Goal: Task Accomplishment & Management: Complete application form

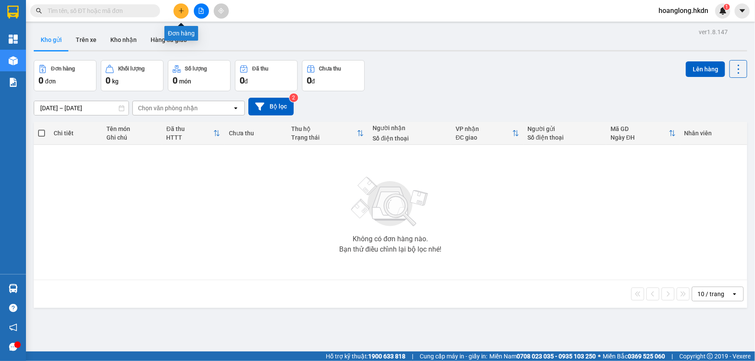
click at [178, 11] on icon "plus" at bounding box center [181, 11] width 6 height 6
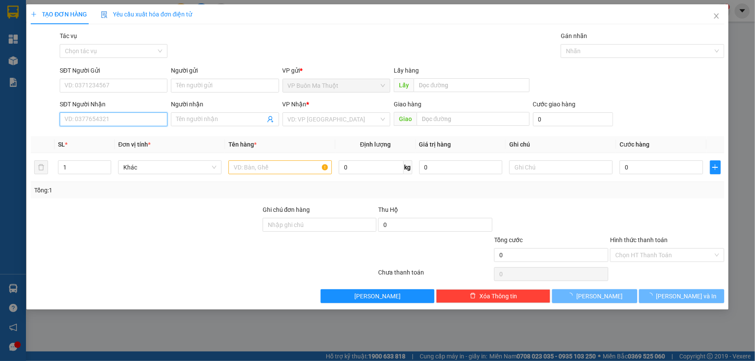
click at [104, 124] on input "SĐT Người Nhận" at bounding box center [114, 119] width 108 height 14
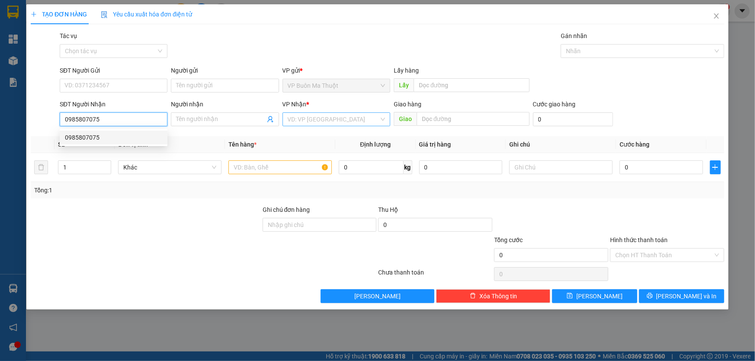
type input "0985807075"
click at [323, 117] on input "search" at bounding box center [333, 119] width 91 height 13
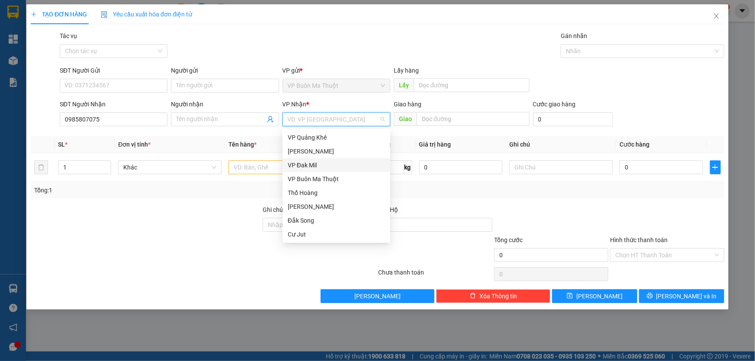
click at [298, 167] on div "VP Đak Mil" at bounding box center [336, 165] width 97 height 10
click at [264, 165] on input "text" at bounding box center [279, 167] width 103 height 14
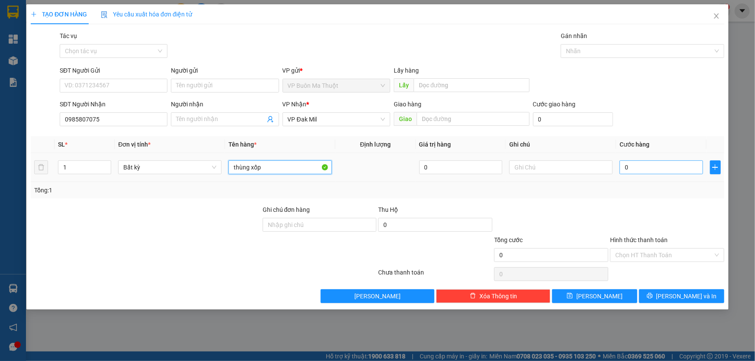
type input "thùng xốp"
click at [675, 169] on input "0" at bounding box center [660, 167] width 83 height 14
type input "4"
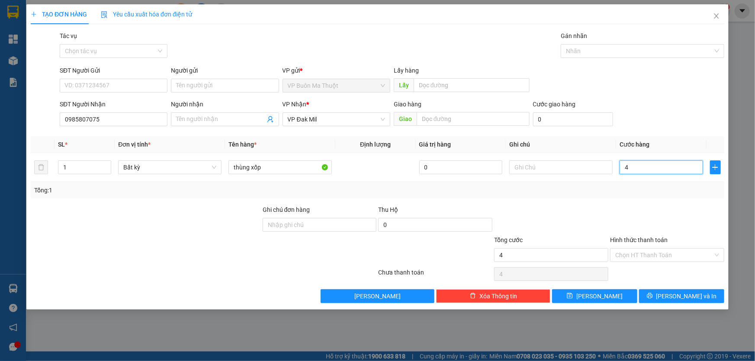
type input "40"
type input "400"
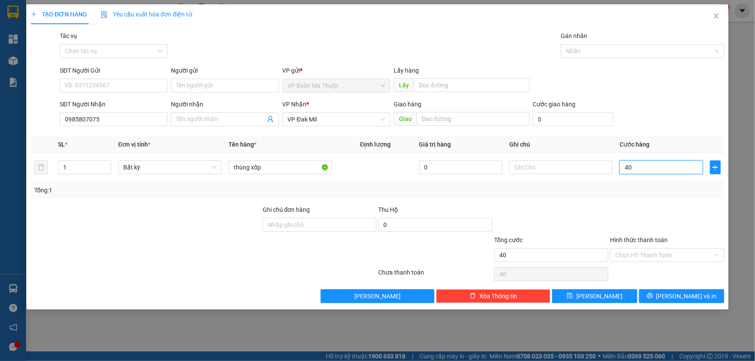
type input "400"
type input "4.000"
type input "40.000"
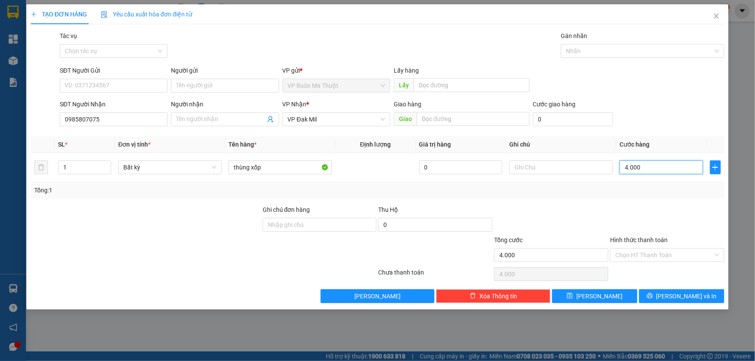
type input "40.000"
click at [584, 295] on button "[PERSON_NAME]" at bounding box center [594, 296] width 85 height 14
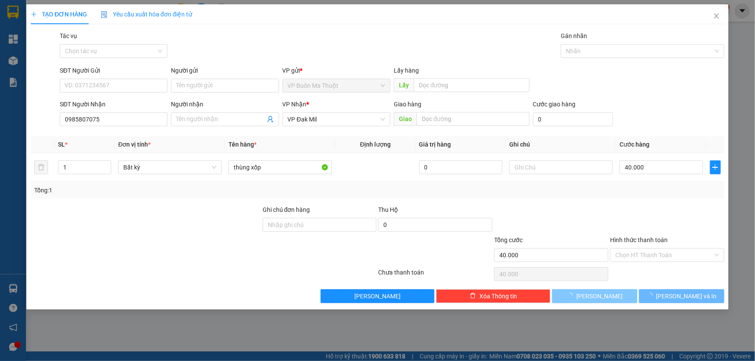
type input "0"
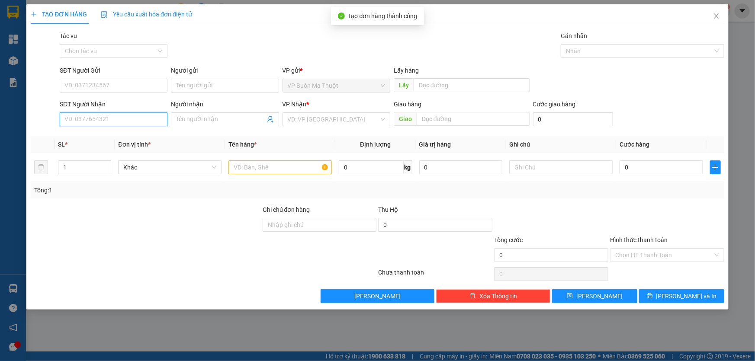
click at [124, 123] on input "SĐT Người Nhận" at bounding box center [114, 119] width 108 height 14
drag, startPoint x: 117, startPoint y: 143, endPoint x: 124, endPoint y: 141, distance: 7.2
click at [117, 141] on div "02613741094 - nksg" at bounding box center [114, 138] width 108 height 14
type input "02613741094"
type input "nksg"
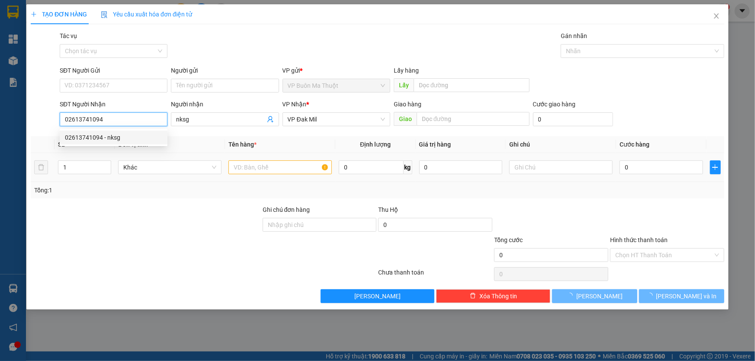
type input "30.000"
type input "02613741094"
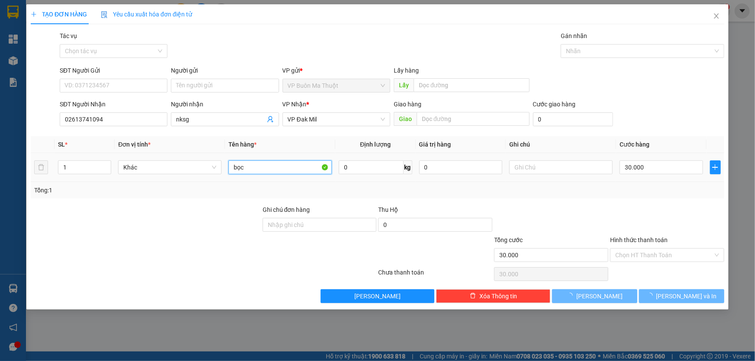
click at [264, 169] on input "bọc" at bounding box center [279, 167] width 103 height 14
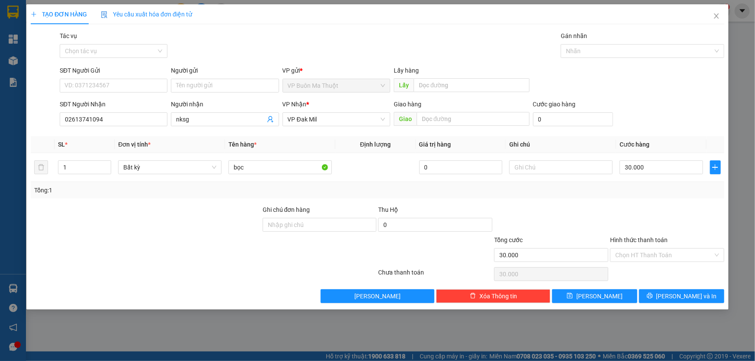
click at [576, 304] on div "TẠO ĐƠN HÀNG Yêu cầu xuất hóa đơn điện tử Transit Pickup Surcharge Ids Transit …" at bounding box center [377, 156] width 702 height 305
click at [576, 300] on button "[PERSON_NAME]" at bounding box center [594, 296] width 85 height 14
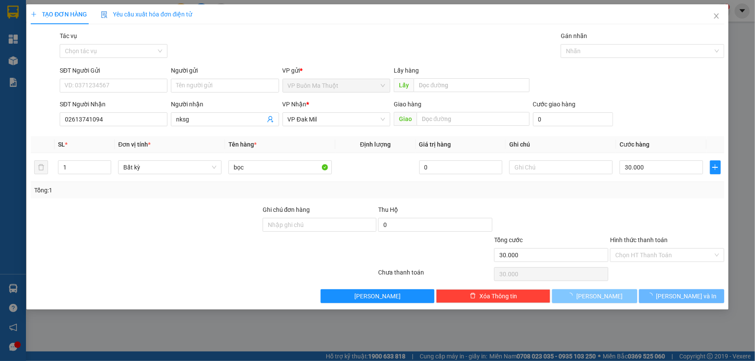
type input "0"
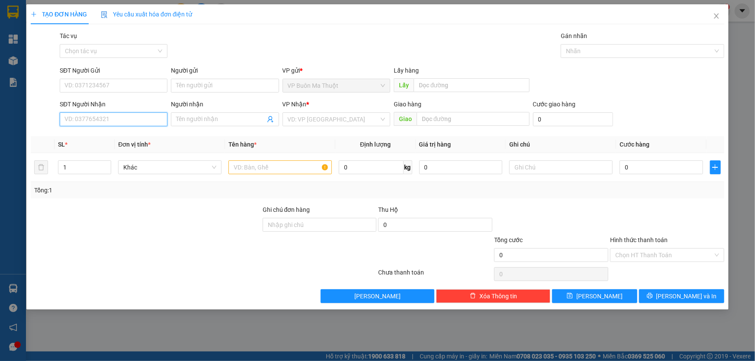
click at [93, 120] on input "SĐT Người Nhận" at bounding box center [114, 119] width 108 height 14
type input "0866201825"
click at [318, 121] on input "search" at bounding box center [333, 119] width 91 height 13
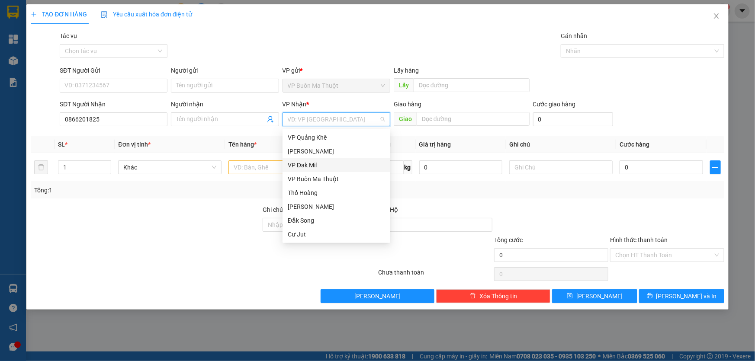
click at [320, 165] on div "VP Đak Mil" at bounding box center [336, 165] width 97 height 10
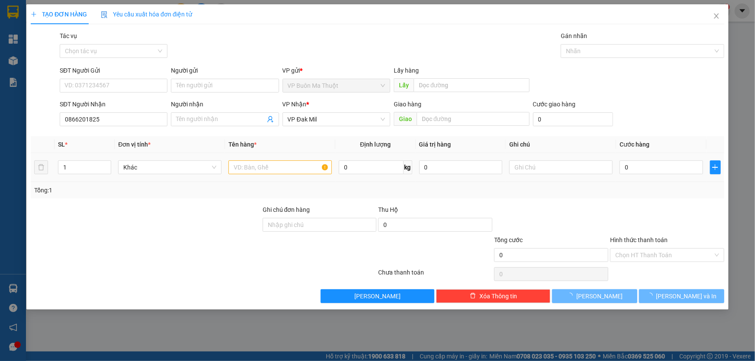
click at [264, 175] on div at bounding box center [279, 167] width 103 height 17
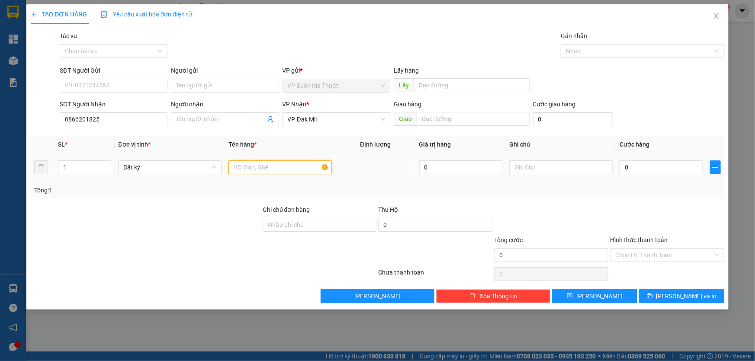
click at [265, 167] on input "text" at bounding box center [279, 167] width 103 height 14
type input "hộp"
click at [663, 167] on input "0" at bounding box center [660, 167] width 83 height 14
type input "3"
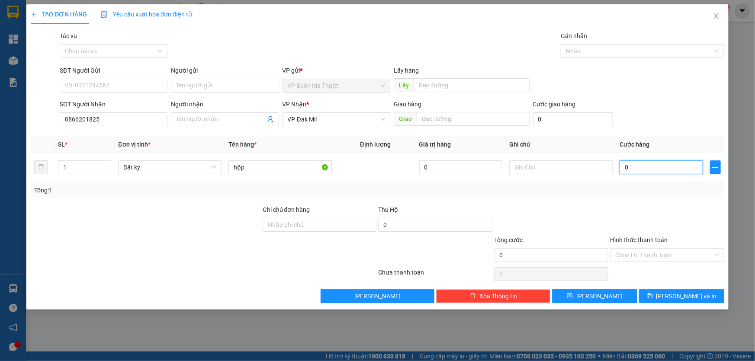
type input "3"
type input "30"
type input "300"
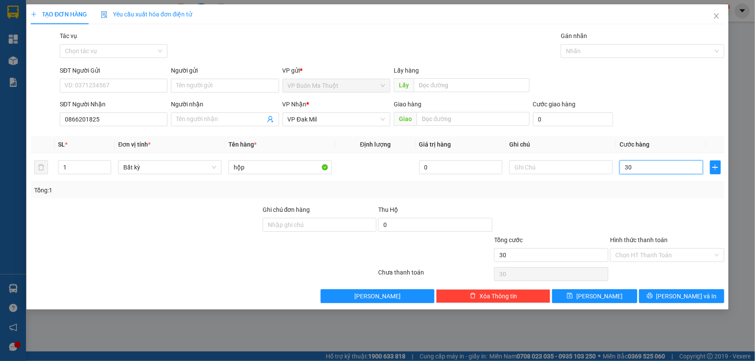
type input "300"
type input "3.000"
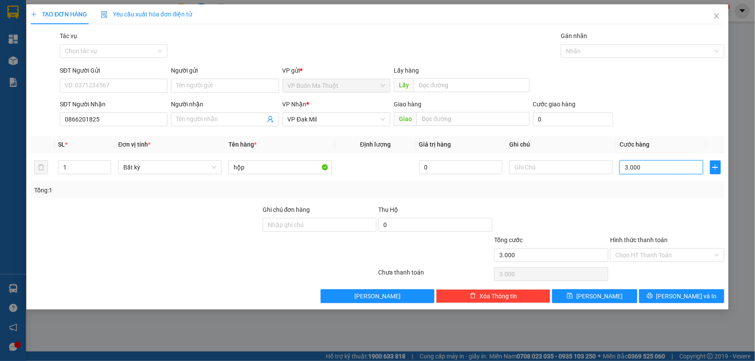
type input "30.000"
click at [598, 302] on button "[PERSON_NAME]" at bounding box center [594, 296] width 85 height 14
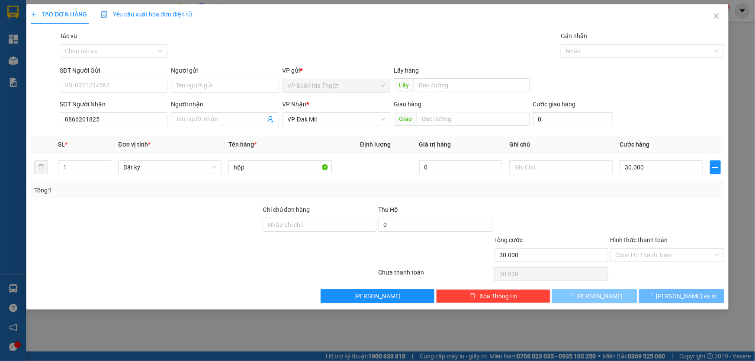
type input "0"
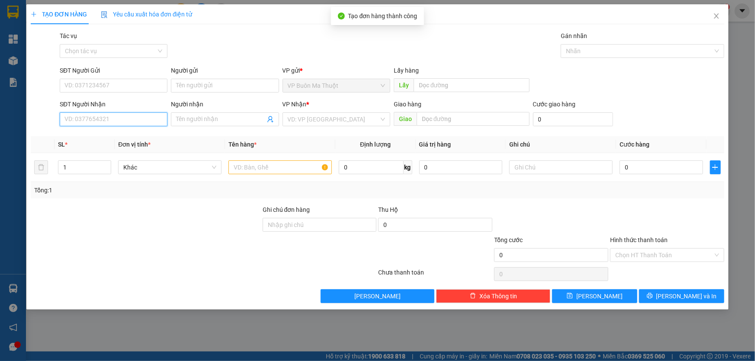
click at [92, 115] on input "SĐT Người Nhận" at bounding box center [114, 119] width 108 height 14
type input "0985844227"
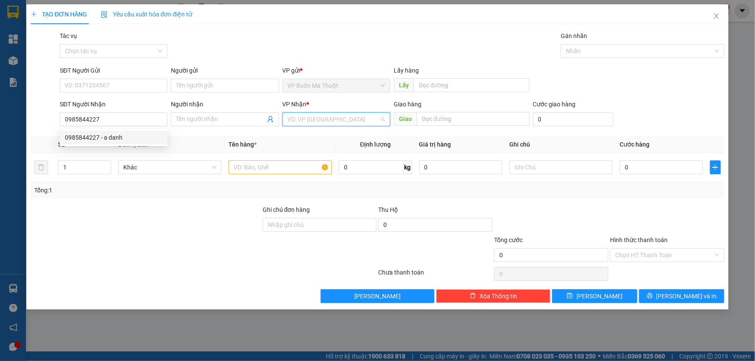
click at [298, 118] on input "search" at bounding box center [333, 119] width 91 height 13
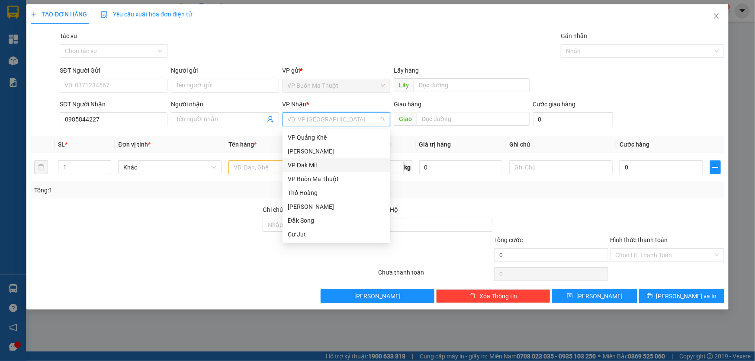
click at [314, 167] on div "VP Đak Mil" at bounding box center [336, 165] width 97 height 10
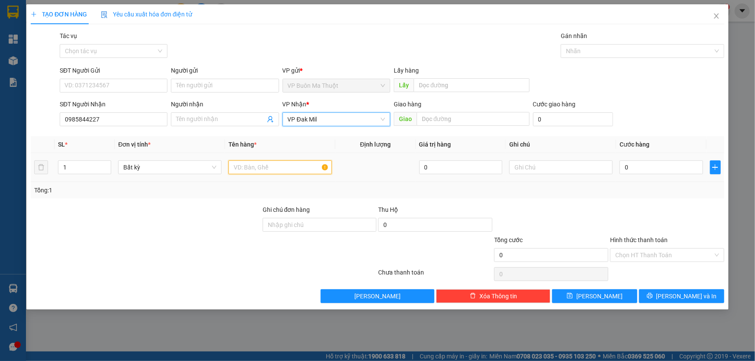
click at [268, 171] on input "text" at bounding box center [279, 167] width 103 height 14
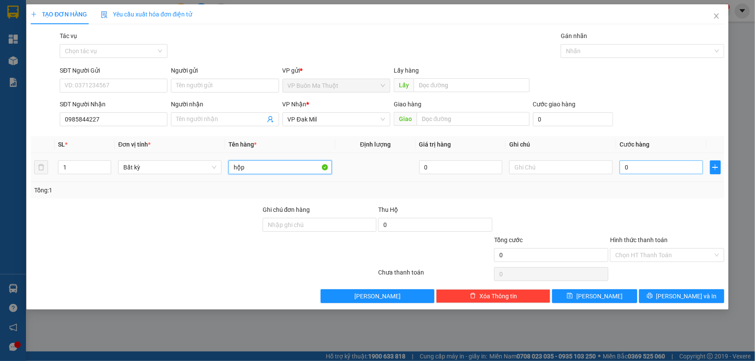
type input "hộp"
click at [660, 169] on input "0" at bounding box center [660, 167] width 83 height 14
type input "3"
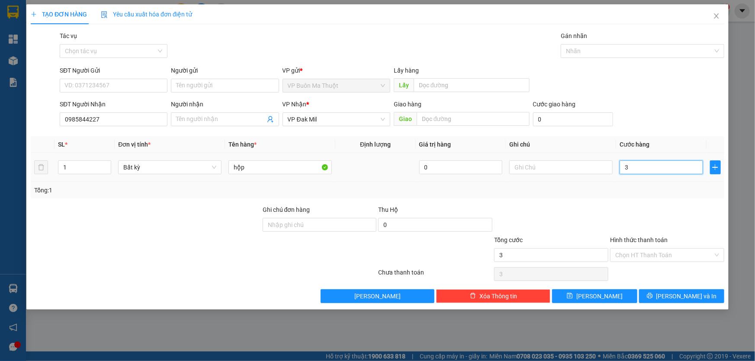
type input "30"
type input "300"
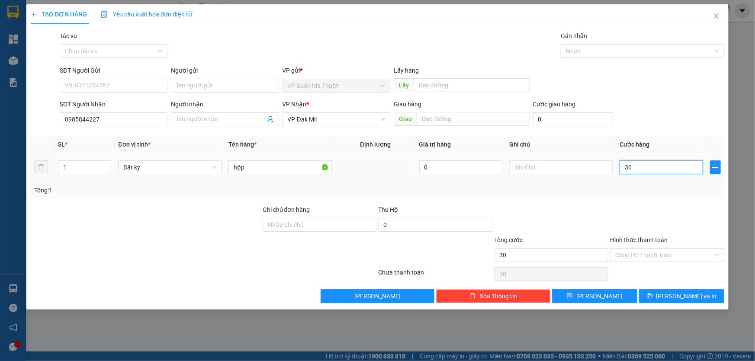
type input "300"
type input "3.000"
type input "30.000"
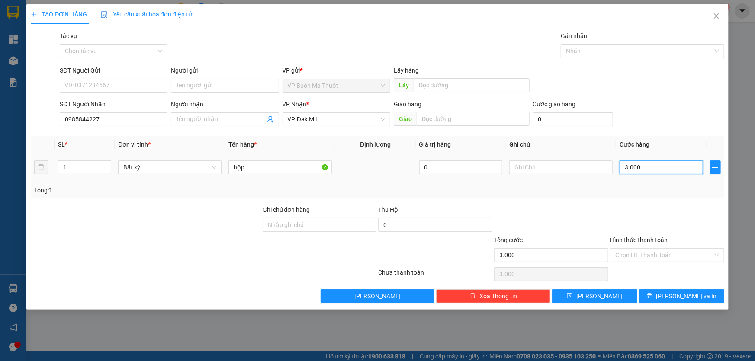
type input "30.000"
click at [602, 298] on span "[PERSON_NAME]" at bounding box center [599, 296] width 46 height 10
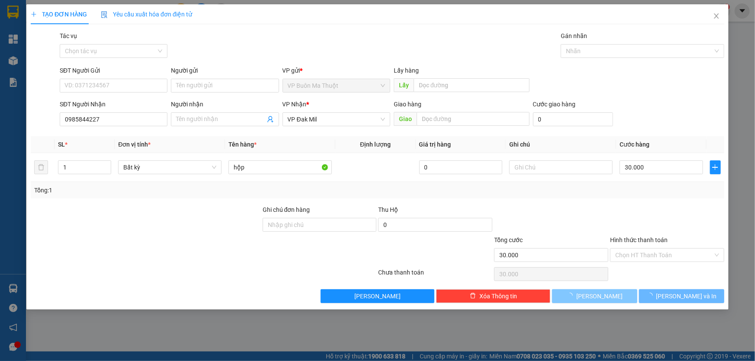
type input "0"
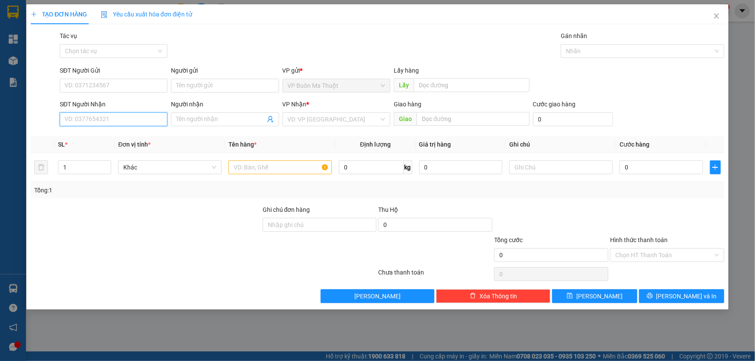
click at [90, 117] on input "SĐT Người Nhận" at bounding box center [114, 119] width 108 height 14
type input "0946771789"
click at [110, 138] on div "0946771789 - 312" at bounding box center [113, 138] width 97 height 10
type input "312"
type input "30.000"
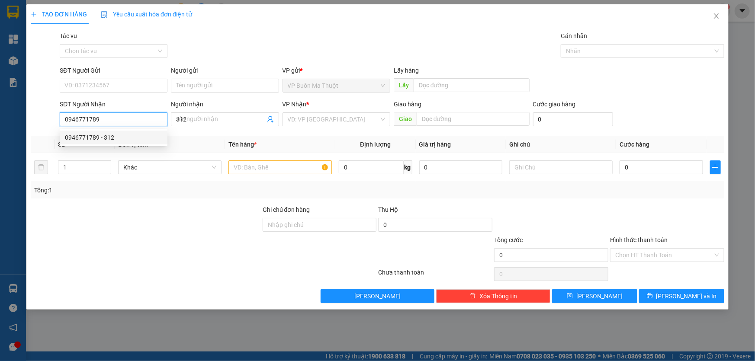
type input "30.000"
type input "0946771789"
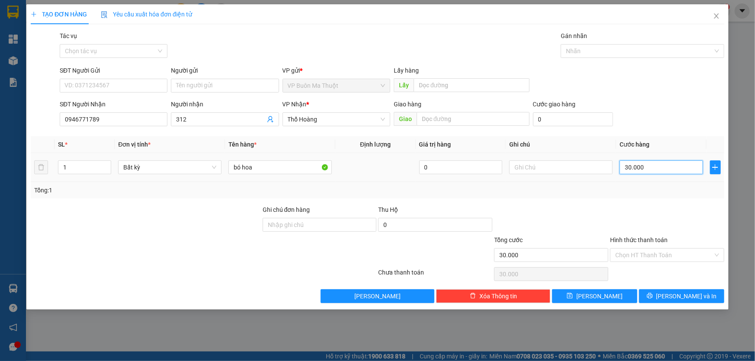
click at [658, 171] on input "30.000" at bounding box center [660, 167] width 83 height 14
type input "4"
type input "40"
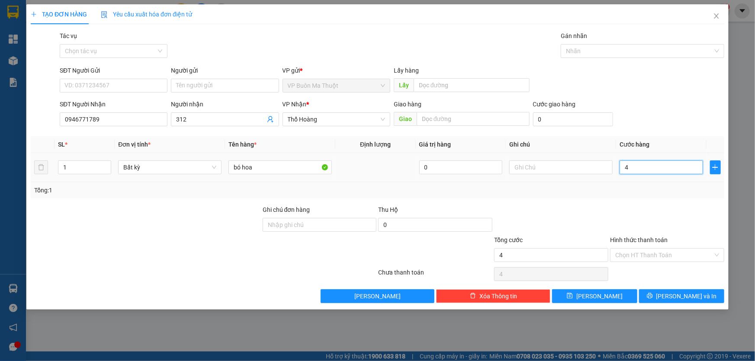
type input "40"
type input "400"
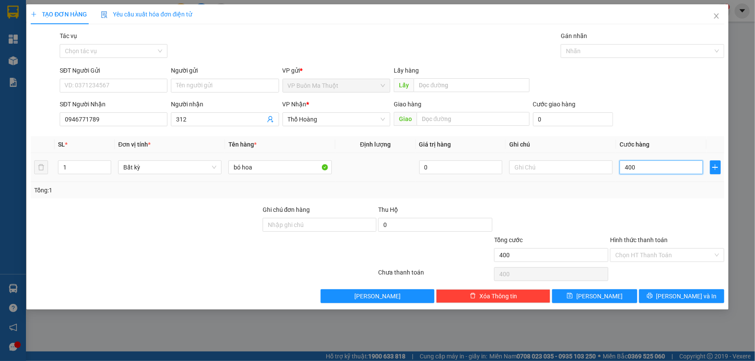
type input "4.000"
type input "40.000"
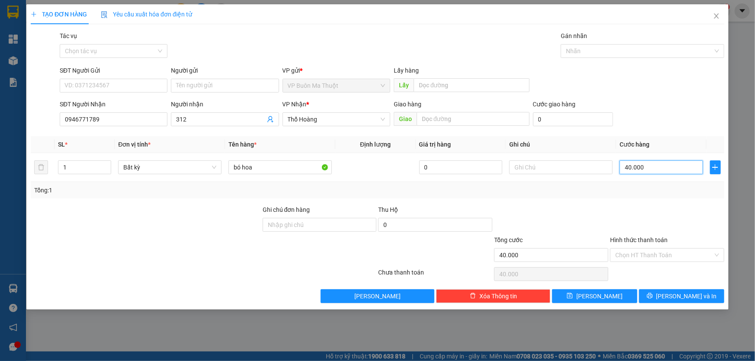
type input "40.000"
click at [602, 298] on span "[PERSON_NAME]" at bounding box center [599, 296] width 46 height 10
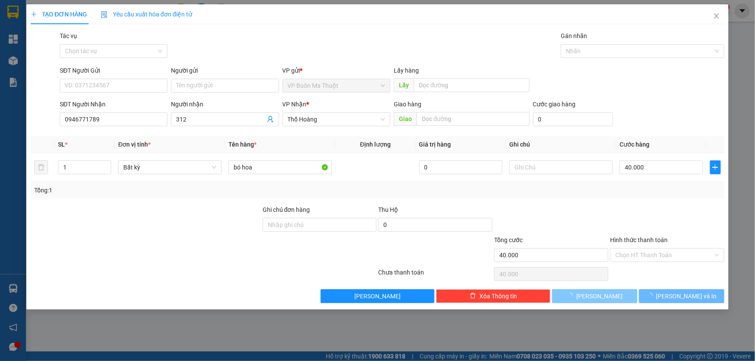
type input "0"
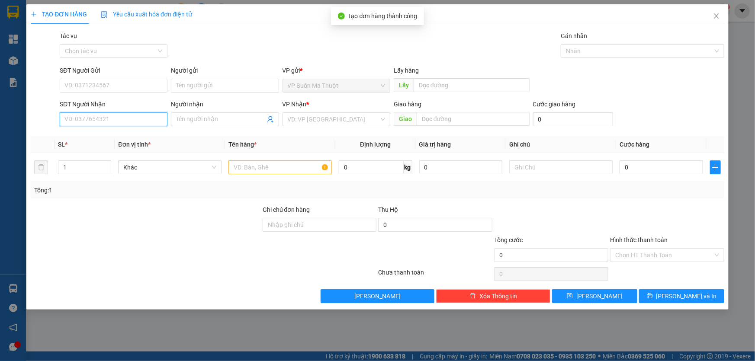
click at [104, 118] on input "SĐT Người Nhận" at bounding box center [114, 119] width 108 height 14
type input "0898351368"
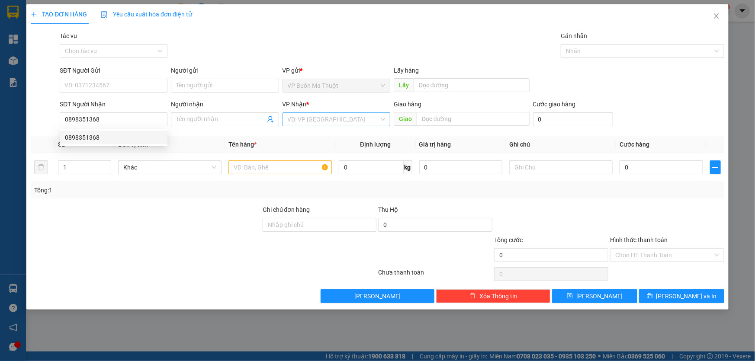
click at [312, 118] on input "search" at bounding box center [333, 119] width 91 height 13
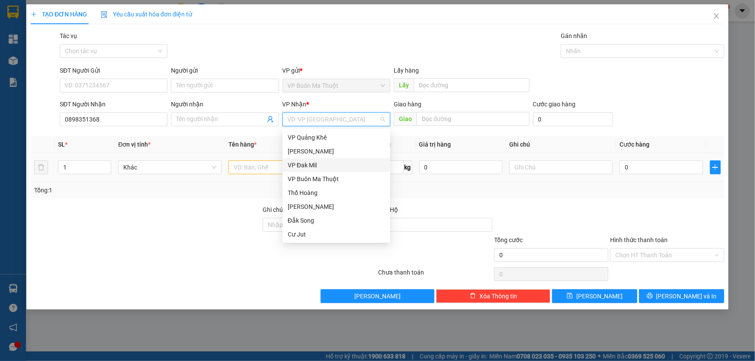
drag, startPoint x: 298, startPoint y: 164, endPoint x: 294, endPoint y: 165, distance: 4.3
click at [298, 164] on div "VP Đak Mil" at bounding box center [336, 165] width 97 height 10
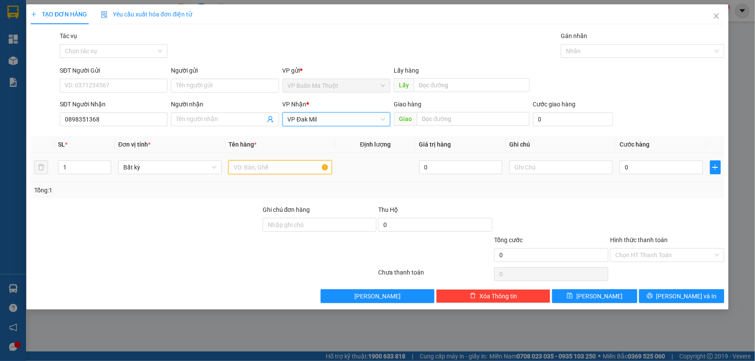
click at [270, 169] on input "text" at bounding box center [279, 167] width 103 height 14
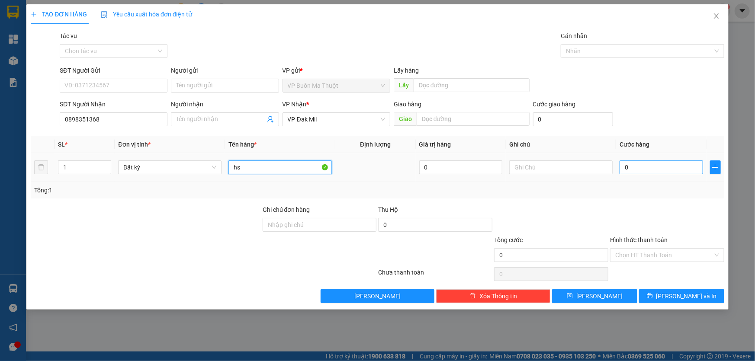
type input "hs"
click at [655, 173] on input "0" at bounding box center [660, 167] width 83 height 14
type input "3"
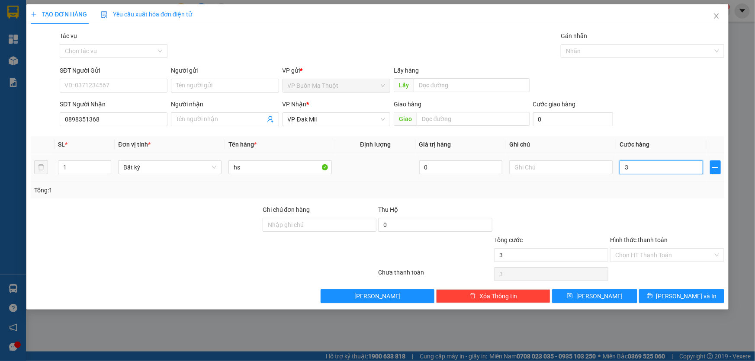
type input "30"
type input "300"
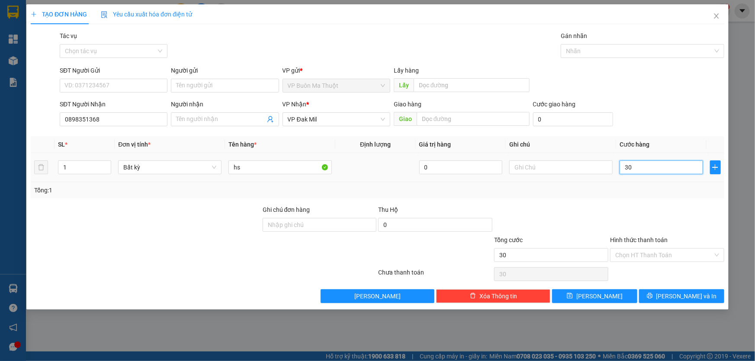
type input "300"
type input "3.000"
type input "30.000"
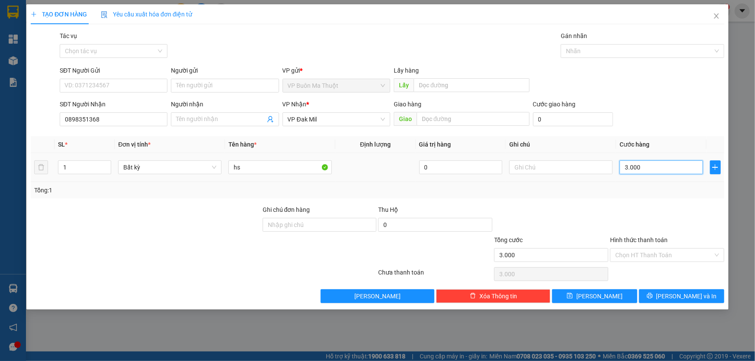
type input "30.000"
click at [645, 256] on input "Hình thức thanh toán" at bounding box center [664, 255] width 98 height 13
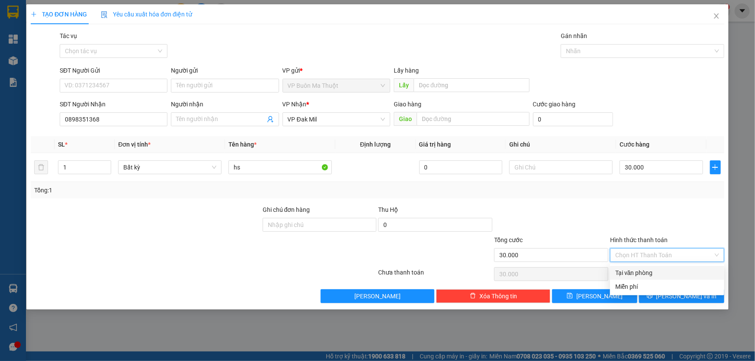
click at [640, 272] on div "Tại văn phòng" at bounding box center [667, 273] width 104 height 10
type input "0"
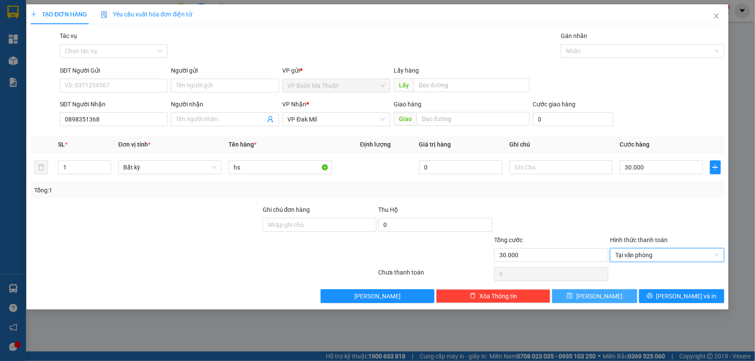
click at [614, 301] on button "[PERSON_NAME]" at bounding box center [594, 296] width 85 height 14
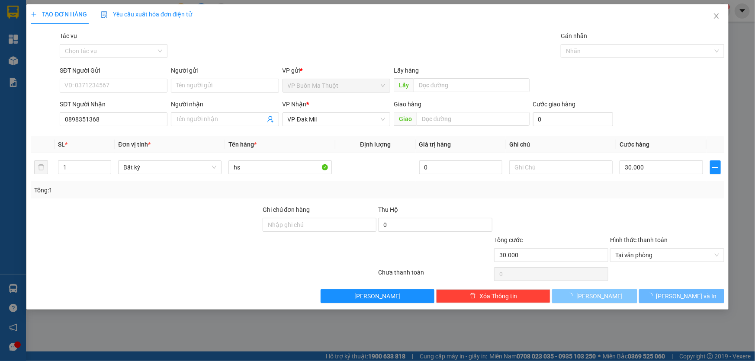
type input "0"
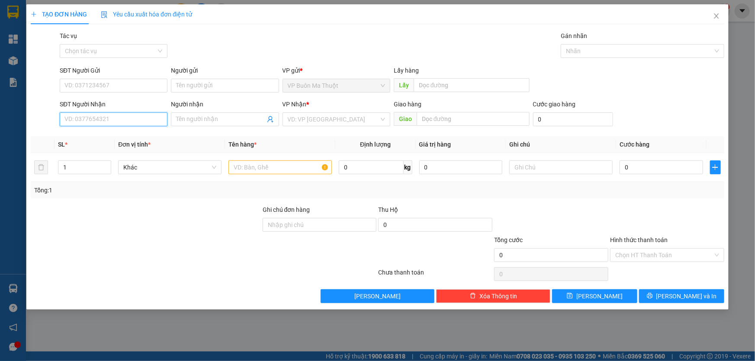
click at [134, 118] on input "SĐT Người Nhận" at bounding box center [114, 119] width 108 height 14
type input "0333828802"
click at [364, 122] on input "search" at bounding box center [333, 119] width 91 height 13
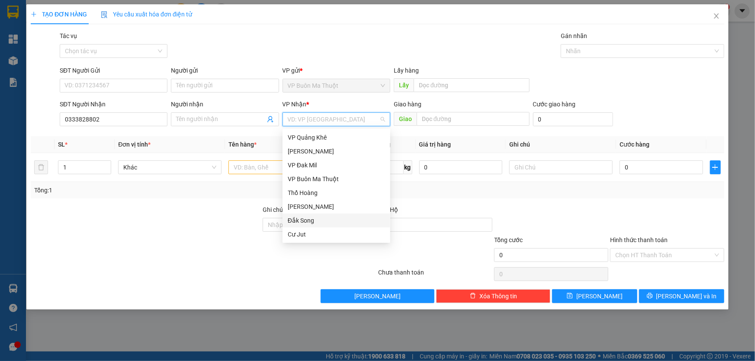
click at [302, 220] on div "Đắk Song" at bounding box center [336, 221] width 97 height 10
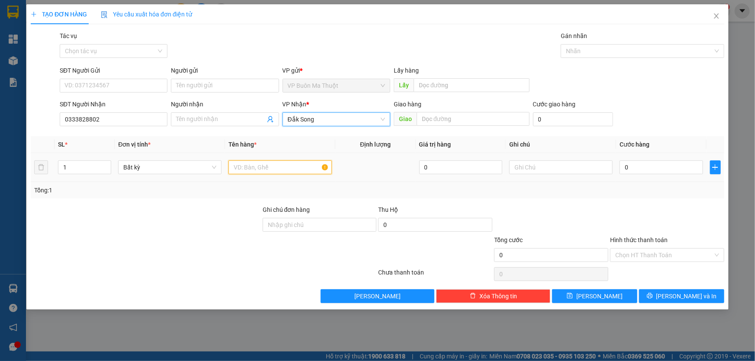
click at [256, 173] on input "text" at bounding box center [279, 167] width 103 height 14
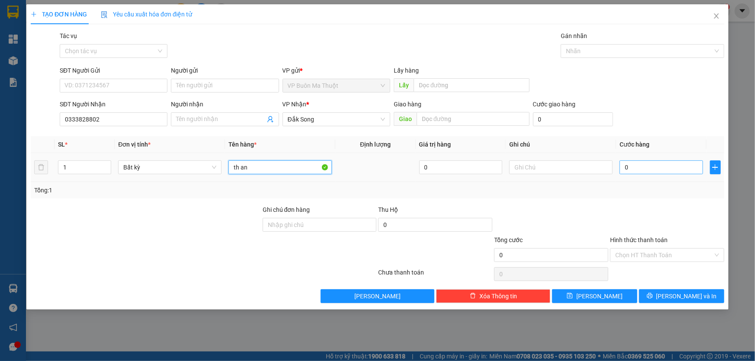
type input "th an"
click at [662, 167] on input "0" at bounding box center [660, 167] width 83 height 14
type input "4"
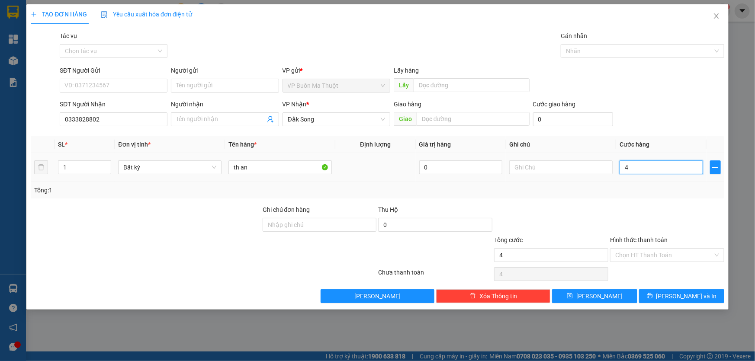
type input "40"
type input "400"
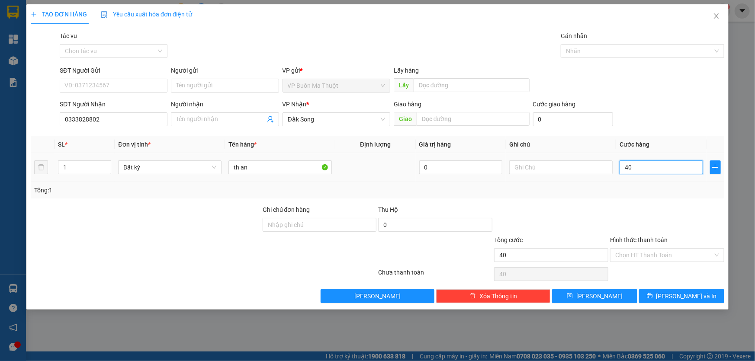
type input "400"
type input "4.000"
type input "40.000"
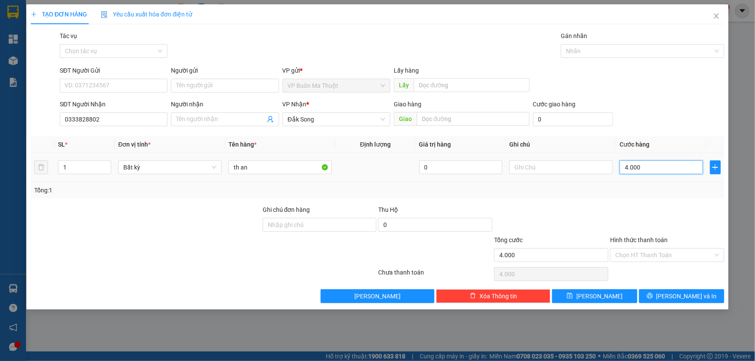
type input "40.000"
click at [607, 295] on button "[PERSON_NAME]" at bounding box center [594, 296] width 85 height 14
type input "0"
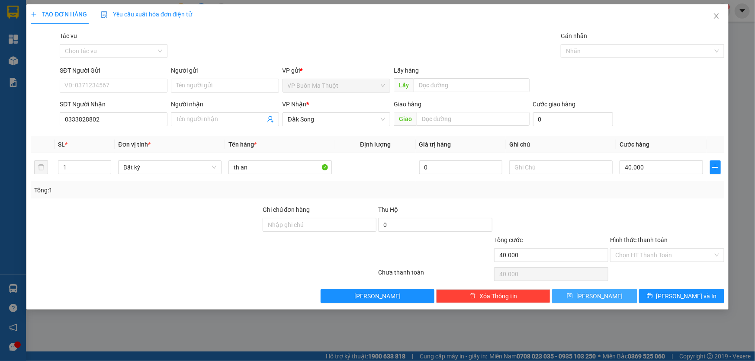
type input "0"
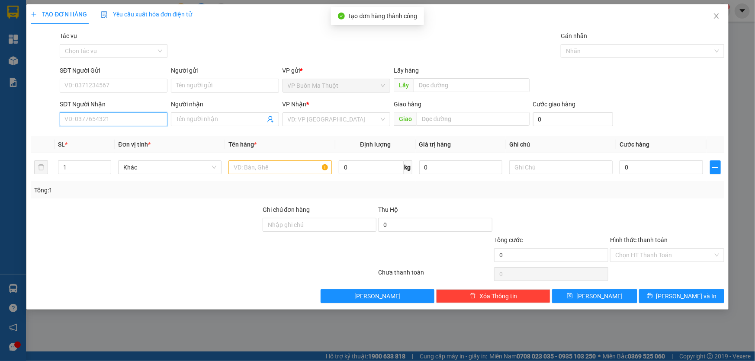
click at [93, 122] on input "SĐT Người Nhận" at bounding box center [114, 119] width 108 height 14
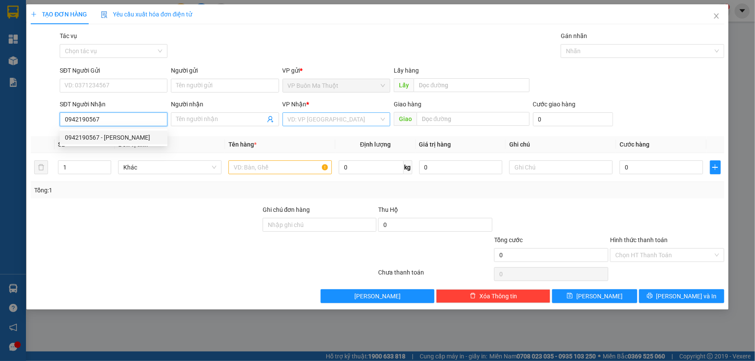
type input "0942190567"
click at [332, 119] on input "search" at bounding box center [333, 119] width 91 height 13
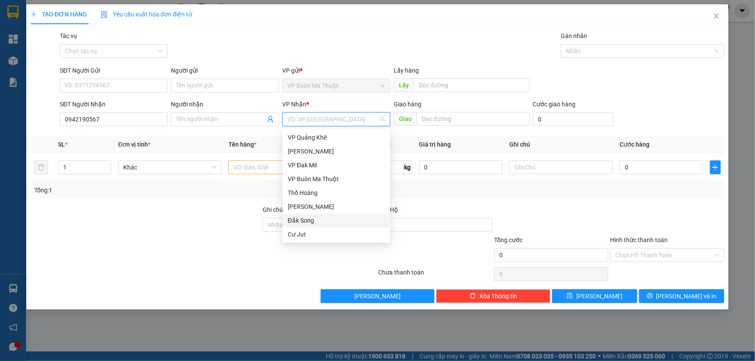
click at [307, 222] on div "Đắk Song" at bounding box center [336, 221] width 97 height 10
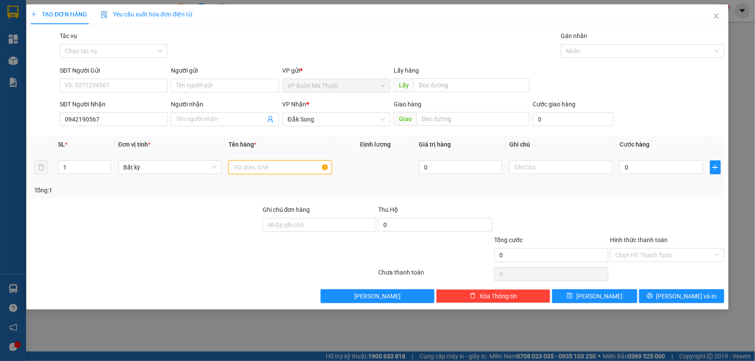
click at [264, 169] on input "text" at bounding box center [279, 167] width 103 height 14
type input "bọc cr ckcty"
click at [665, 165] on input "0" at bounding box center [660, 167] width 83 height 14
type input "3"
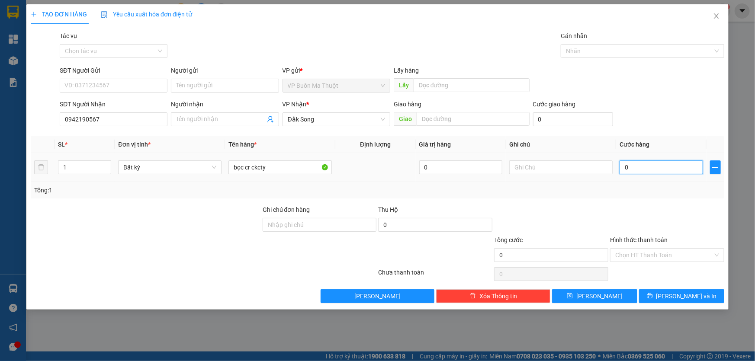
type input "3"
type input "30"
type input "300"
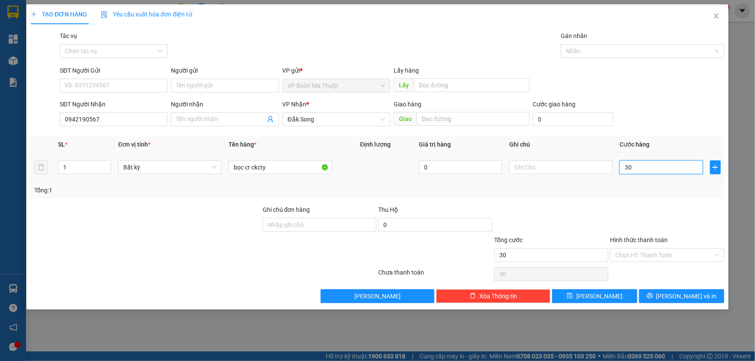
type input "300"
type input "3.000"
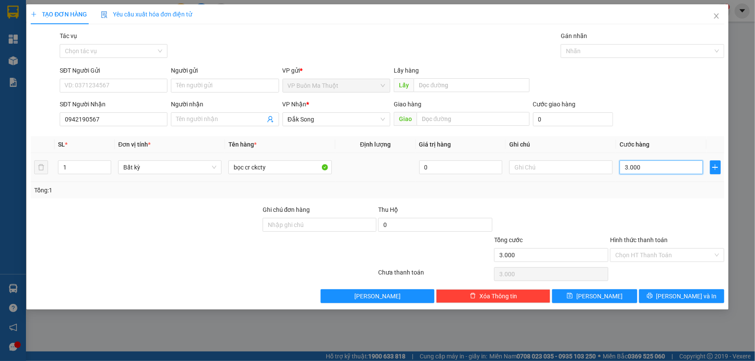
type input "30.000"
click at [647, 249] on input "Hình thức thanh toán" at bounding box center [664, 255] width 98 height 13
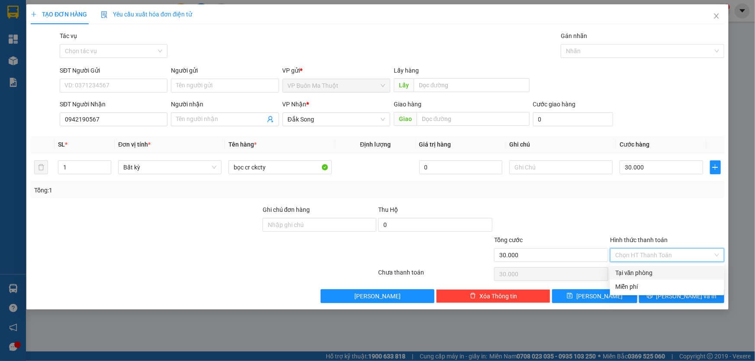
click at [642, 276] on div "Tại văn phòng" at bounding box center [667, 273] width 104 height 10
type input "0"
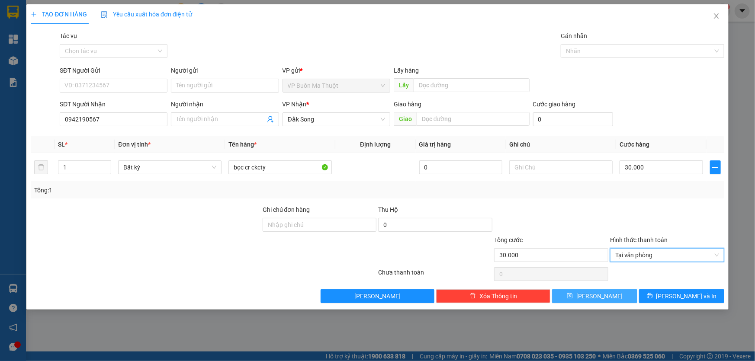
click at [623, 295] on button "[PERSON_NAME]" at bounding box center [594, 296] width 85 height 14
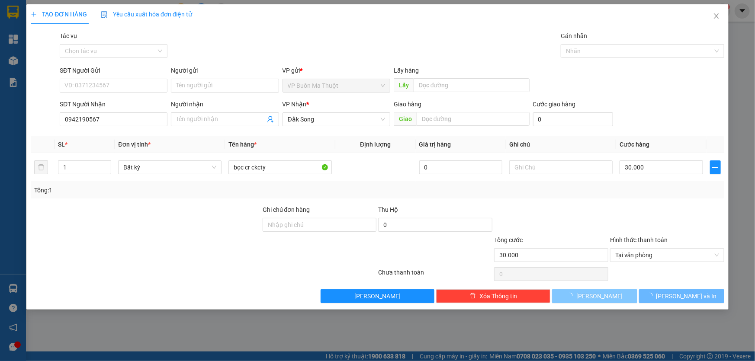
type input "0"
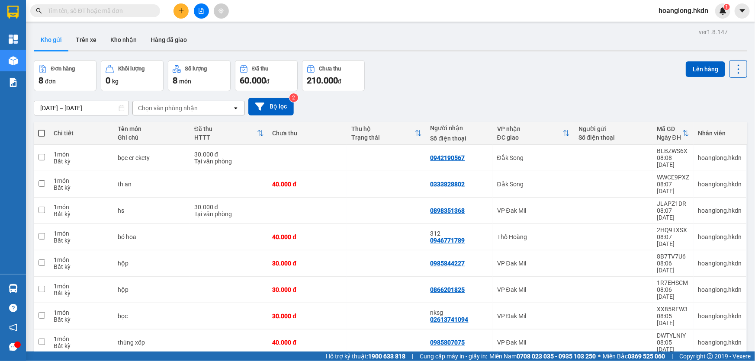
click at [44, 137] on span at bounding box center [41, 133] width 7 height 7
click at [42, 129] on input "checkbox" at bounding box center [42, 129] width 0 height 0
checkbox input "true"
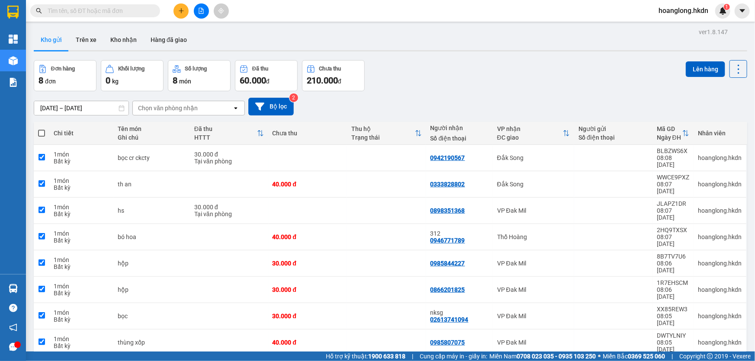
checkbox input "true"
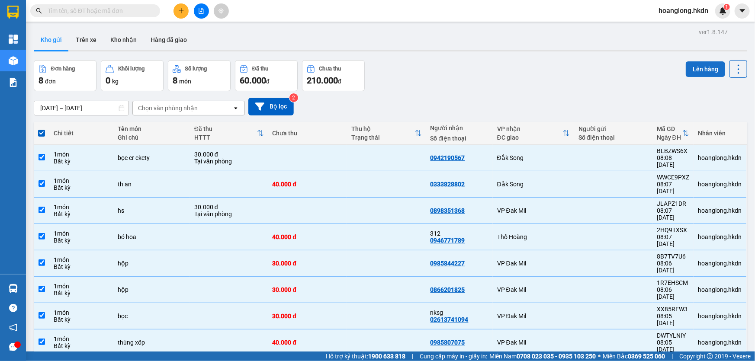
click at [709, 67] on button "Lên hàng" at bounding box center [704, 69] width 39 height 16
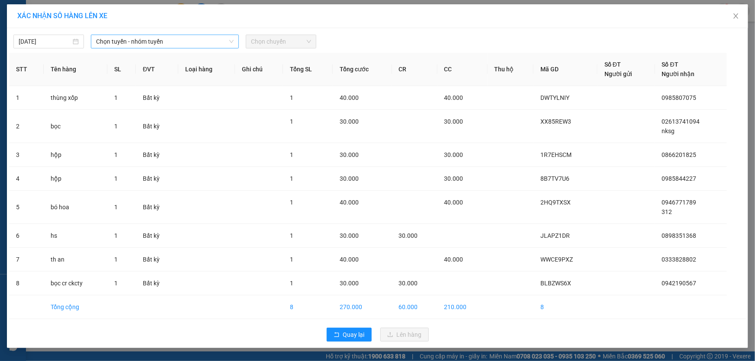
click at [148, 42] on span "Chọn tuyến - nhóm tuyến" at bounding box center [165, 41] width 138 height 13
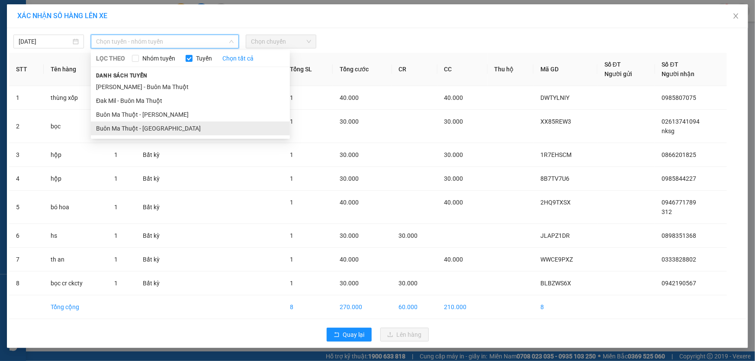
click at [151, 124] on li "Buôn Ma Thuột - [GEOGRAPHIC_DATA]" at bounding box center [190, 129] width 199 height 14
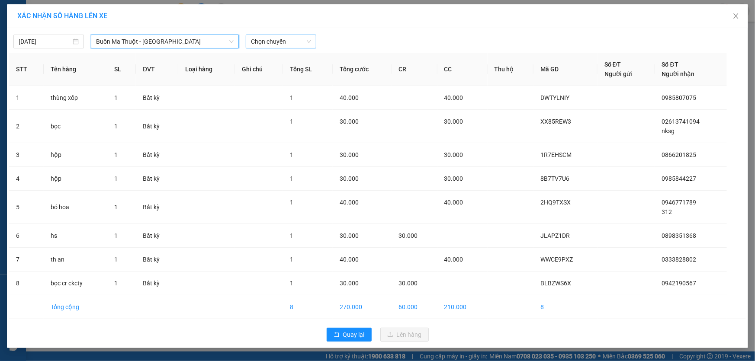
click at [290, 35] on span "Chọn chuyến" at bounding box center [281, 41] width 60 height 13
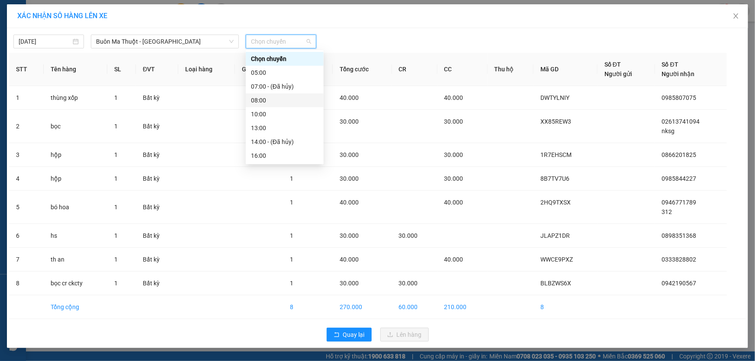
click at [269, 102] on div "08:00" at bounding box center [284, 101] width 67 height 10
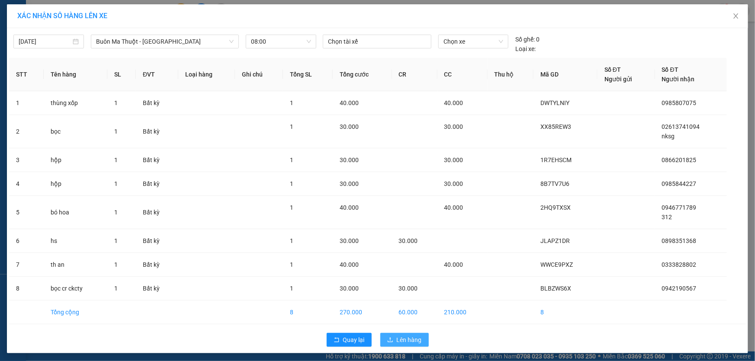
click at [407, 337] on span "Lên hàng" at bounding box center [409, 340] width 25 height 10
